Goal: Transaction & Acquisition: Purchase product/service

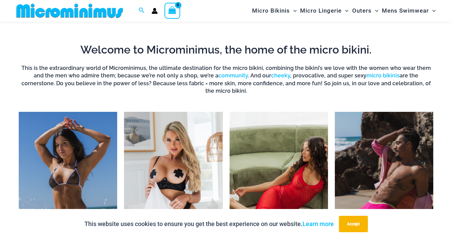
scroll to position [411, 0]
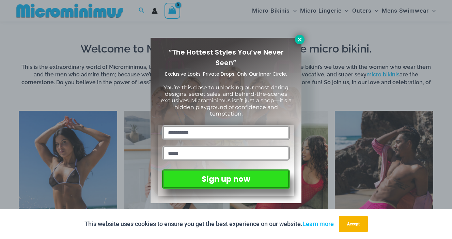
click at [299, 40] on icon at bounding box center [300, 39] width 4 height 4
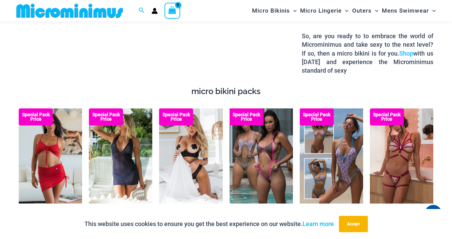
scroll to position [1059, 0]
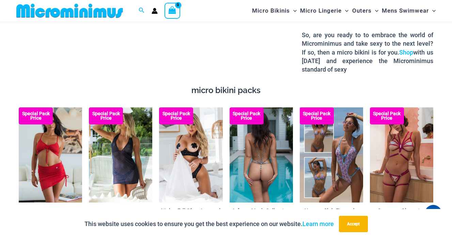
click at [250, 145] on img at bounding box center [261, 154] width 63 height 95
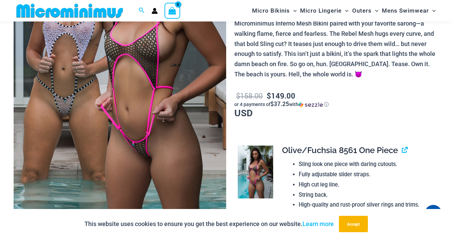
scroll to position [153, 0]
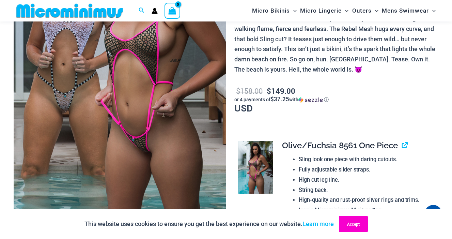
click at [355, 221] on button "Accept" at bounding box center [353, 224] width 29 height 16
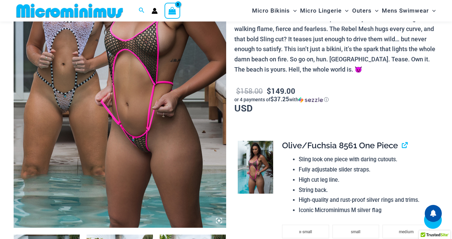
click at [146, 42] on img at bounding box center [120, 68] width 213 height 319
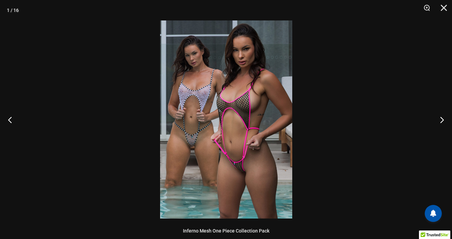
click at [242, 102] on img at bounding box center [226, 119] width 132 height 198
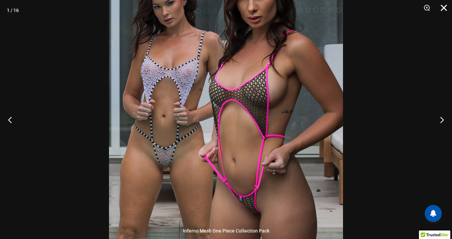
click at [444, 10] on button "Close" at bounding box center [441, 10] width 17 height 20
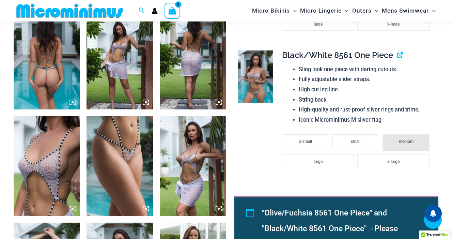
scroll to position [379, 0]
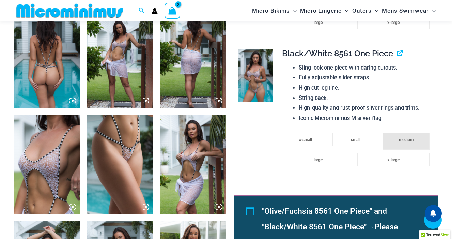
click at [121, 62] on img at bounding box center [120, 58] width 66 height 99
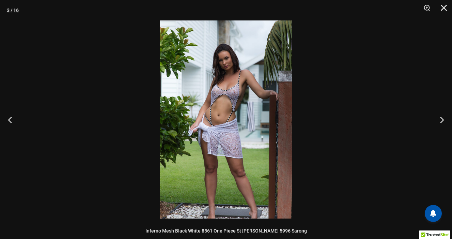
click at [224, 94] on img at bounding box center [226, 119] width 132 height 198
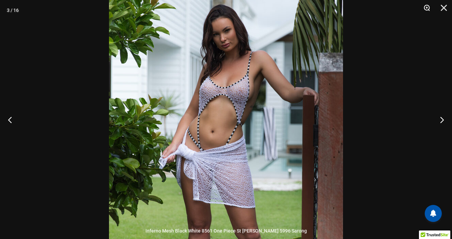
click at [429, 8] on button "Zoom" at bounding box center [424, 10] width 17 height 20
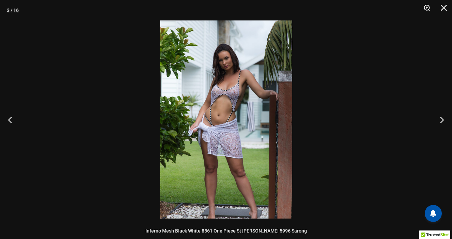
click at [429, 8] on button "Zoom" at bounding box center [424, 10] width 17 height 20
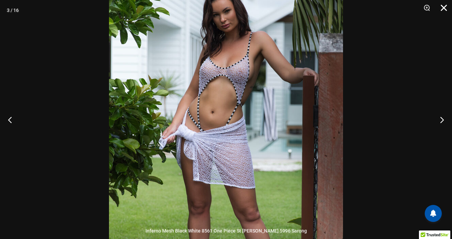
click at [446, 7] on button "Close" at bounding box center [441, 10] width 17 height 20
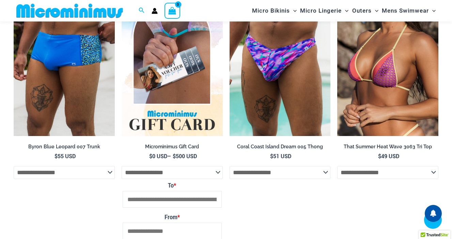
scroll to position [1211, 0]
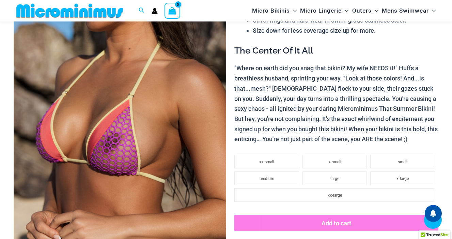
scroll to position [103, 0]
click at [115, 141] on img at bounding box center [120, 118] width 213 height 319
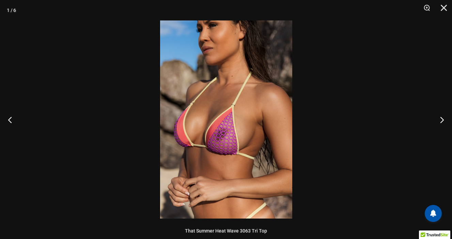
click at [221, 135] on img at bounding box center [226, 119] width 132 height 198
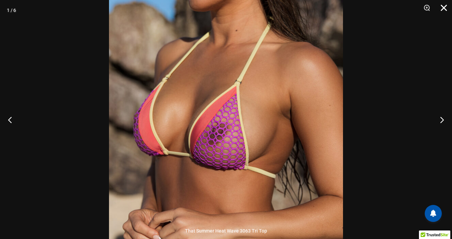
click at [443, 9] on button "Close" at bounding box center [441, 10] width 17 height 20
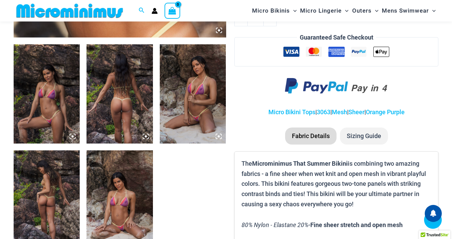
scroll to position [344, 0]
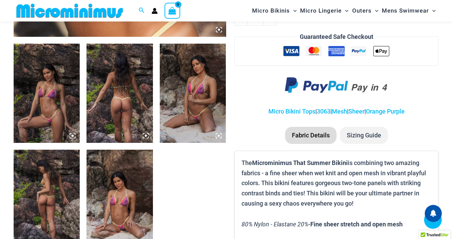
click at [57, 97] on img at bounding box center [47, 93] width 66 height 99
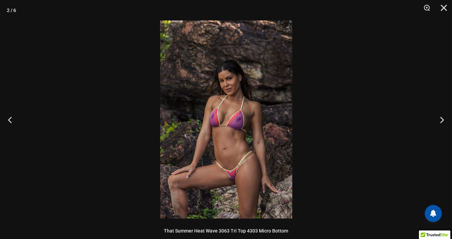
click at [216, 133] on img at bounding box center [226, 119] width 132 height 198
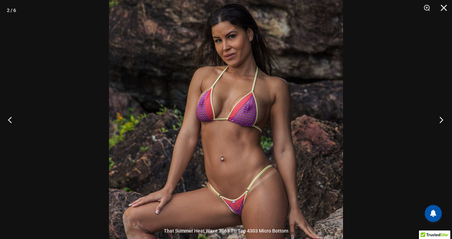
click at [440, 120] on button "Next" at bounding box center [439, 120] width 26 height 34
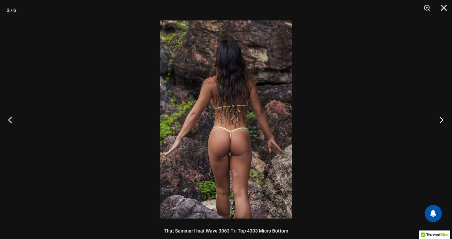
click at [440, 120] on button "Next" at bounding box center [439, 120] width 26 height 34
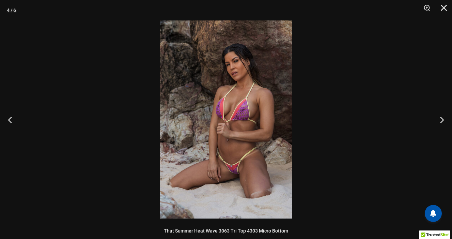
click at [247, 115] on img at bounding box center [226, 119] width 132 height 198
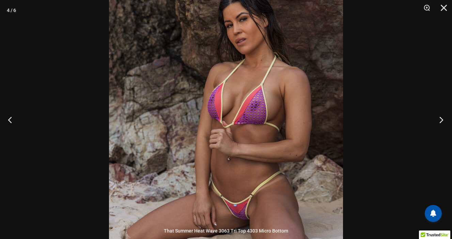
click at [439, 119] on button "Next" at bounding box center [439, 120] width 26 height 34
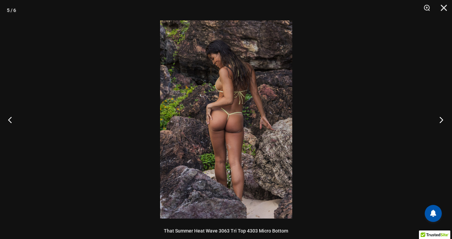
click at [439, 119] on button "Next" at bounding box center [439, 120] width 26 height 34
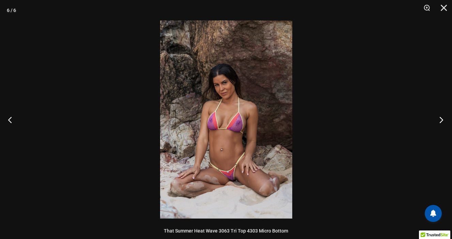
click at [439, 119] on button "Next" at bounding box center [439, 120] width 26 height 34
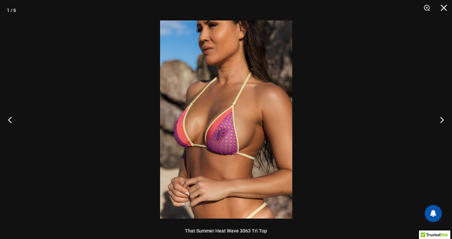
click at [223, 143] on img at bounding box center [226, 119] width 132 height 198
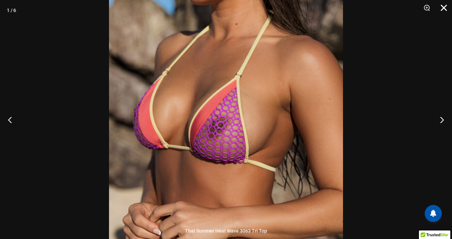
click at [445, 9] on button "Close" at bounding box center [441, 10] width 17 height 20
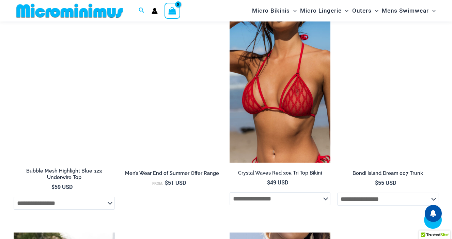
scroll to position [1055, 0]
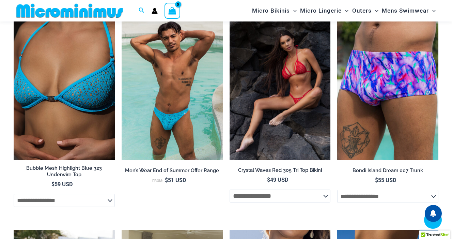
click at [283, 120] on img at bounding box center [280, 84] width 101 height 151
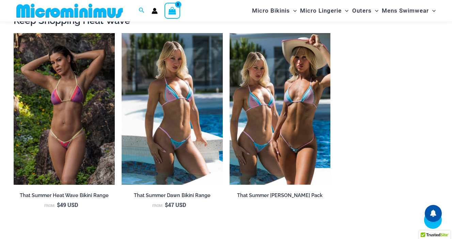
scroll to position [588, 0]
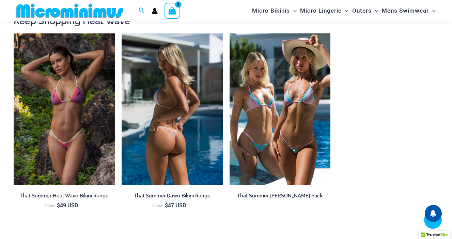
click at [171, 97] on img at bounding box center [172, 109] width 101 height 152
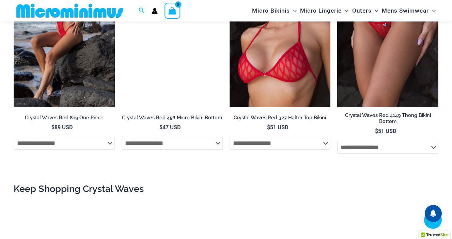
scroll to position [658, 0]
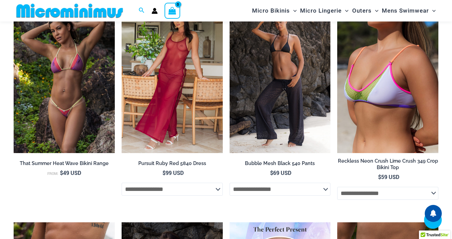
scroll to position [999, 0]
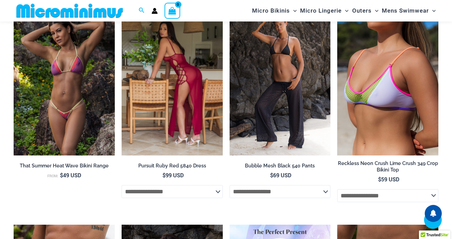
click at [202, 90] on img at bounding box center [172, 80] width 101 height 152
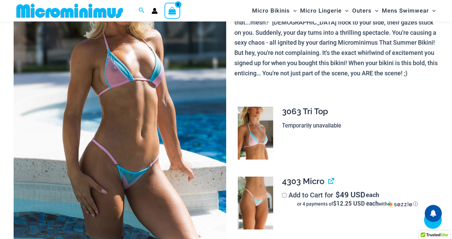
scroll to position [0, 0]
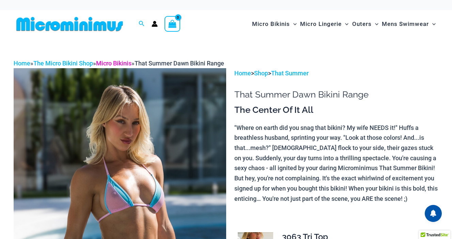
click at [124, 63] on link "Micro Bikinis" at bounding box center [113, 63] width 35 height 7
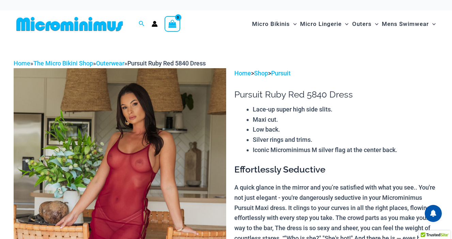
click at [149, 156] on img at bounding box center [120, 227] width 213 height 319
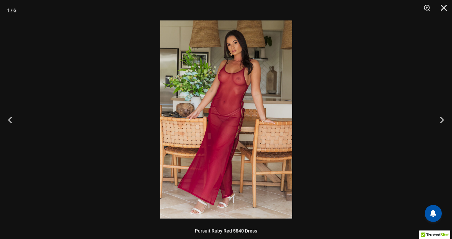
click at [239, 85] on img at bounding box center [226, 119] width 132 height 198
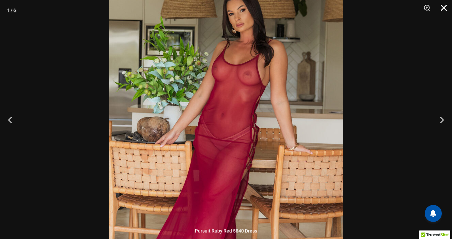
click at [443, 8] on button "Close" at bounding box center [441, 10] width 17 height 20
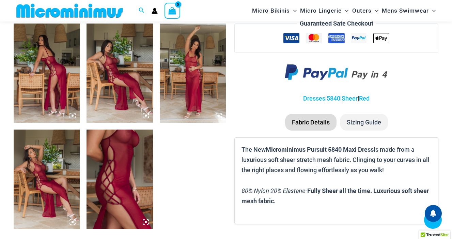
scroll to position [365, 0]
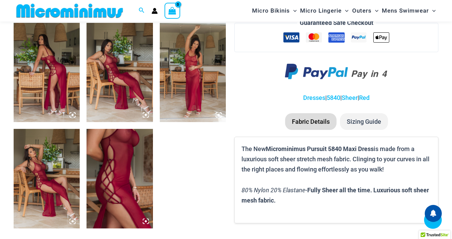
click at [129, 169] on img at bounding box center [120, 178] width 66 height 99
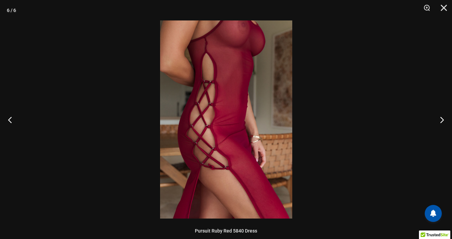
click at [246, 45] on img at bounding box center [226, 119] width 132 height 198
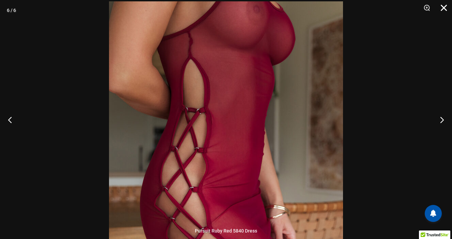
click at [443, 6] on button "Close" at bounding box center [441, 10] width 17 height 20
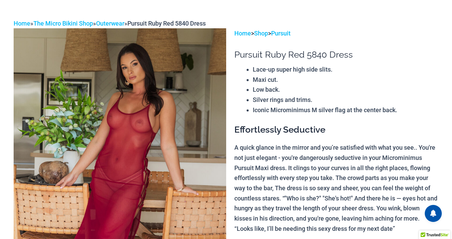
scroll to position [0, 0]
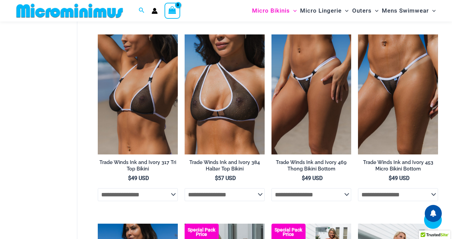
scroll to position [601, 0]
